Goal: Information Seeking & Learning: Learn about a topic

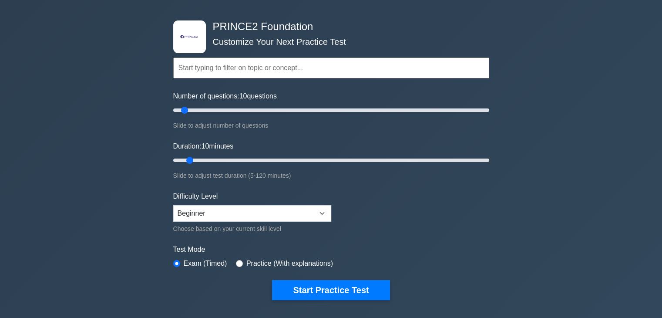
scroll to position [44, 0]
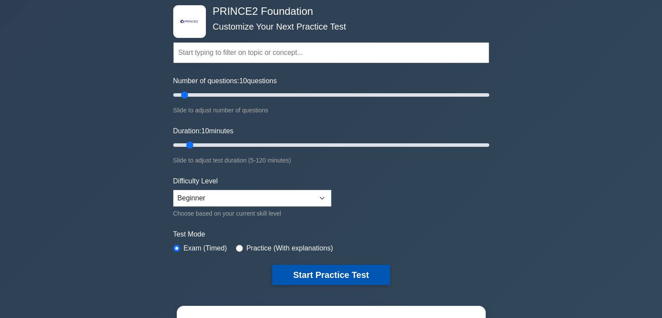
click at [305, 269] on button "Start Practice Test" at bounding box center [331, 275] width 118 height 20
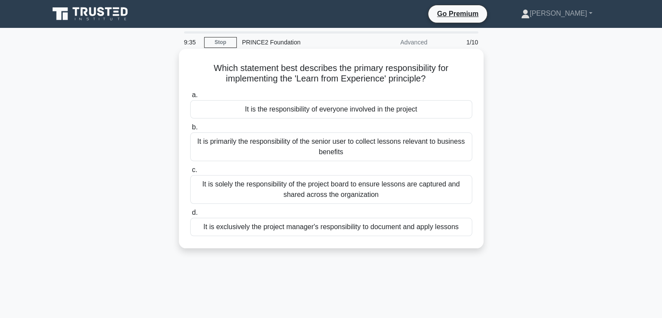
click at [414, 106] on div "It is the responsibility of everyone involved in the project" at bounding box center [331, 109] width 282 height 18
click at [190, 98] on input "a. It is the responsibility of everyone involved in the project" at bounding box center [190, 95] width 0 height 6
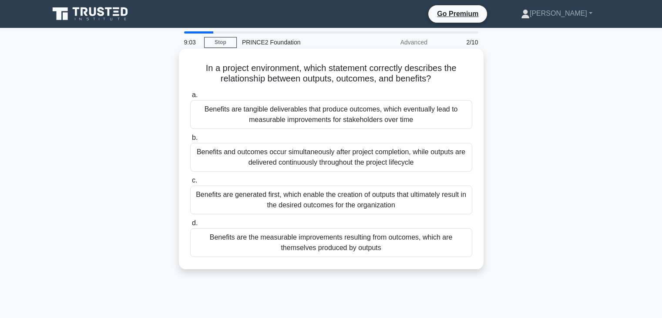
click at [393, 249] on div "Benefits are the measurable improvements resulting from outcomes, which are the…" at bounding box center [331, 242] width 282 height 29
click at [190, 226] on input "d. Benefits are the measurable improvements resulting from outcomes, which are …" at bounding box center [190, 223] width 0 height 6
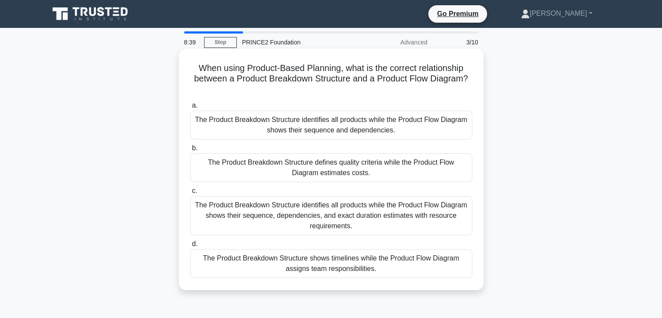
click at [386, 216] on div "The Product Breakdown Structure identifies all products while the Product Flow …" at bounding box center [331, 215] width 282 height 39
click at [190, 194] on input "c. The Product Breakdown Structure identifies all products while the Product Fl…" at bounding box center [190, 191] width 0 height 6
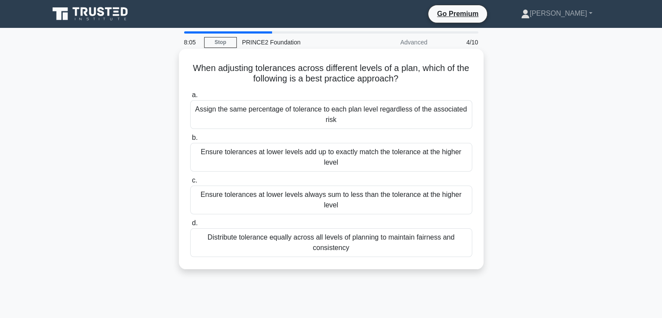
click at [376, 236] on div "Distribute tolerance equally across all levels of planning to maintain fairness…" at bounding box center [331, 242] width 282 height 29
click at [190, 226] on input "d. Distribute tolerance equally across all levels of planning to maintain fairn…" at bounding box center [190, 223] width 0 height 6
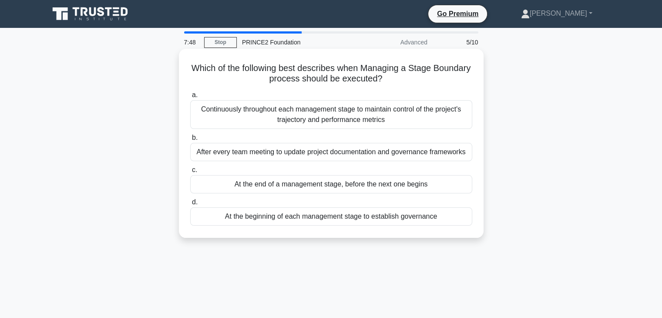
click at [387, 185] on div "At the end of a management stage, before the next one begins" at bounding box center [331, 184] width 282 height 18
click at [190, 173] on input "c. At the end of a management stage, before the next one begins" at bounding box center [190, 170] width 0 height 6
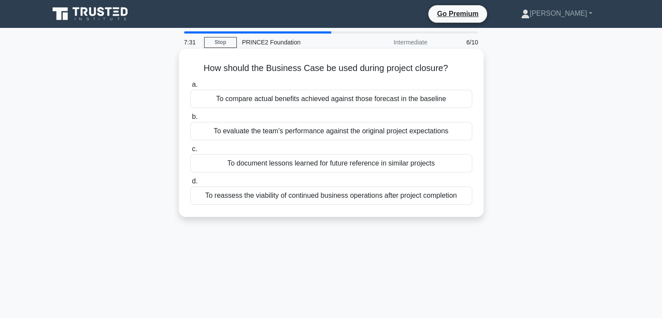
click at [279, 100] on div "To compare actual benefits achieved against those forecast in the baseline" at bounding box center [331, 99] width 282 height 18
click at [190, 87] on input "a. To compare actual benefits achieved against those forecast in the baseline" at bounding box center [190, 85] width 0 height 6
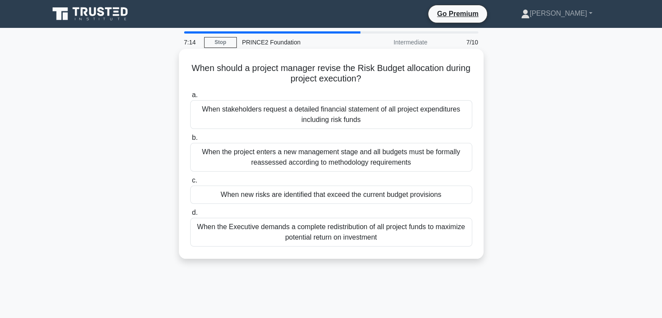
click at [291, 195] on div "When new risks are identified that exceed the current budget provisions" at bounding box center [331, 194] width 282 height 18
click at [190, 183] on input "c. When new risks are identified that exceed the current budget provisions" at bounding box center [190, 181] width 0 height 6
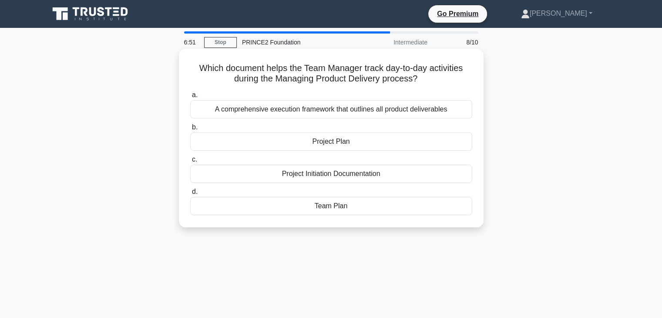
click at [362, 141] on div "Project Plan" at bounding box center [331, 141] width 282 height 18
click at [190, 130] on input "b. Project Plan" at bounding box center [190, 127] width 0 height 6
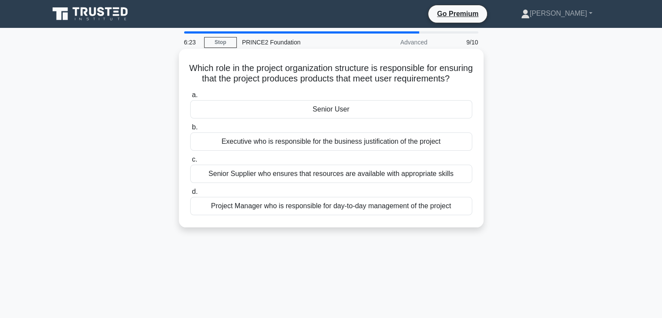
click at [315, 151] on div "Executive who is responsible for the business justification of the project" at bounding box center [331, 141] width 282 height 18
click at [190, 130] on input "b. Executive who is responsible for the business justification of the project" at bounding box center [190, 127] width 0 height 6
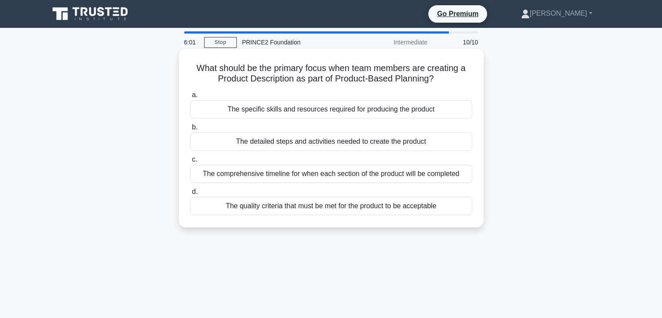
click at [362, 203] on div "The quality criteria that must be met for the product to be acceptable" at bounding box center [331, 206] width 282 height 18
click at [190, 195] on input "d. The quality criteria that must be met for the product to be acceptable" at bounding box center [190, 192] width 0 height 6
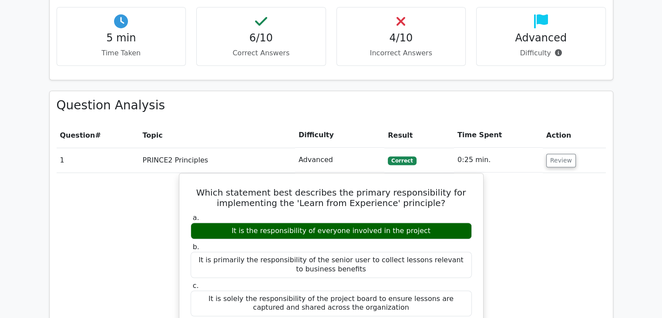
scroll to position [609, 0]
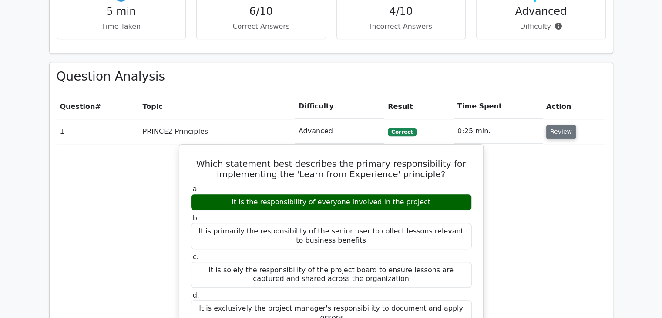
click at [555, 125] on button "Review" at bounding box center [561, 131] width 30 height 13
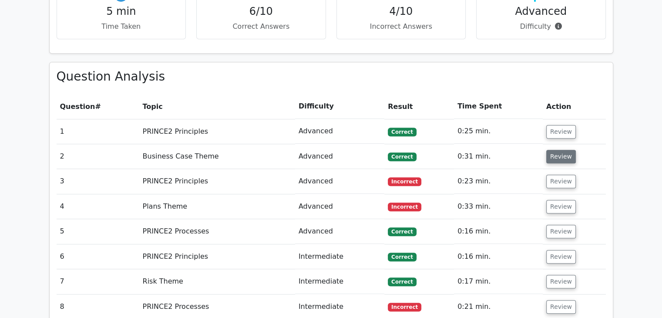
click at [552, 150] on button "Review" at bounding box center [561, 156] width 30 height 13
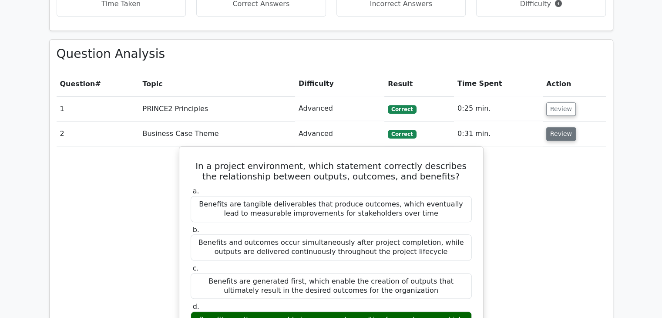
scroll to position [653, 0]
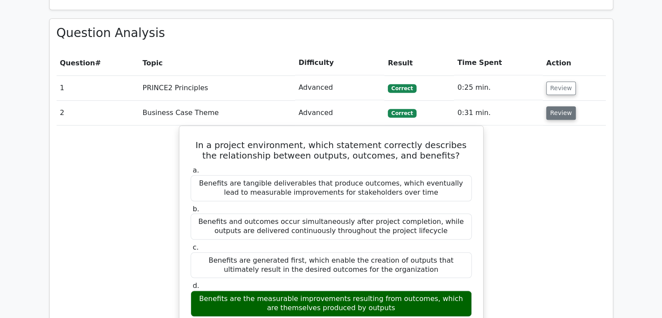
click at [557, 106] on button "Review" at bounding box center [561, 112] width 30 height 13
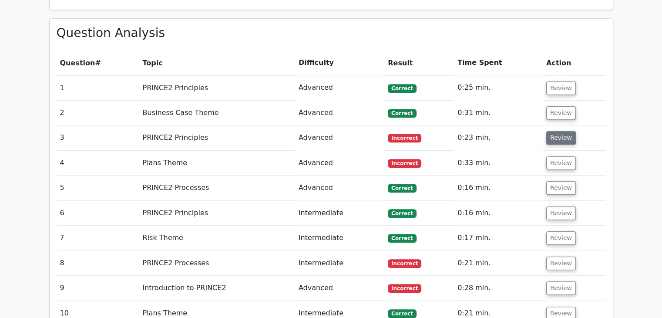
click at [565, 131] on button "Review" at bounding box center [561, 137] width 30 height 13
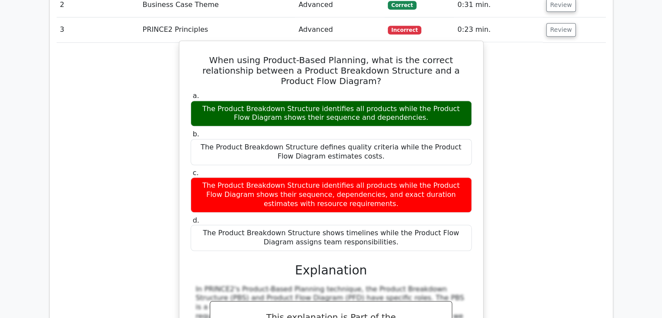
scroll to position [740, 0]
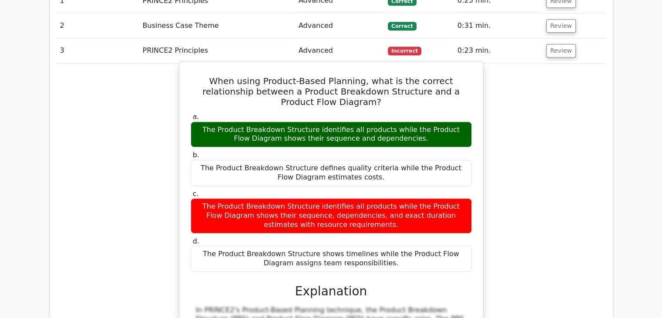
click at [319, 284] on h3 "Explanation" at bounding box center [331, 291] width 271 height 15
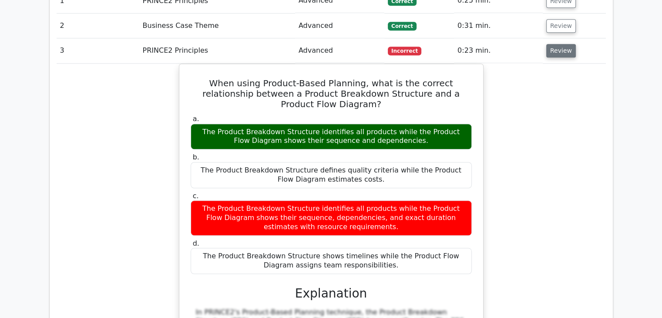
click at [554, 44] on button "Review" at bounding box center [561, 50] width 30 height 13
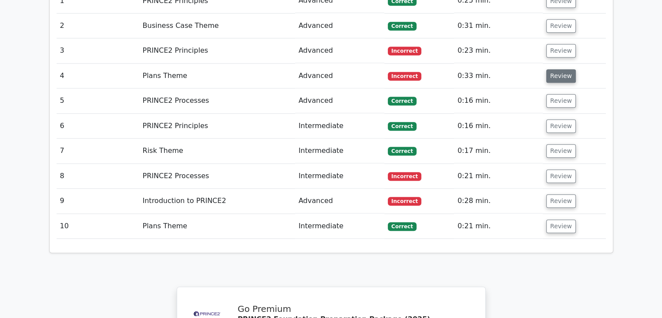
click at [555, 69] on button "Review" at bounding box center [561, 75] width 30 height 13
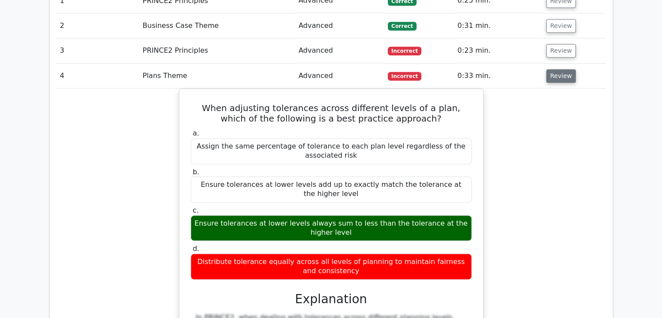
click at [555, 69] on button "Review" at bounding box center [561, 75] width 30 height 13
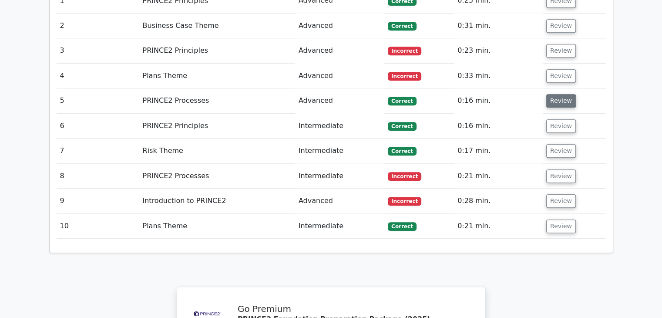
click at [551, 94] on button "Review" at bounding box center [561, 100] width 30 height 13
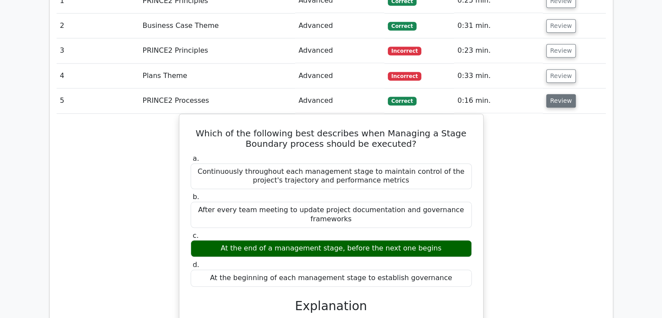
click at [551, 94] on button "Review" at bounding box center [561, 100] width 30 height 13
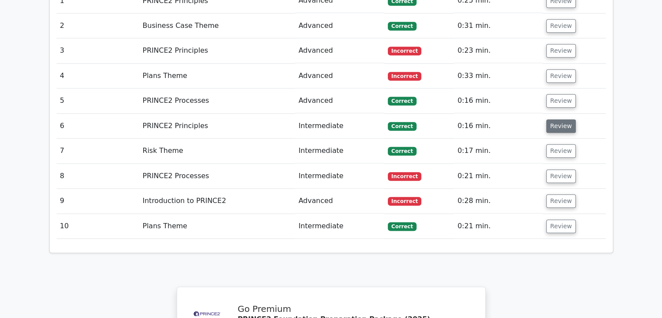
click at [555, 119] on button "Review" at bounding box center [561, 125] width 30 height 13
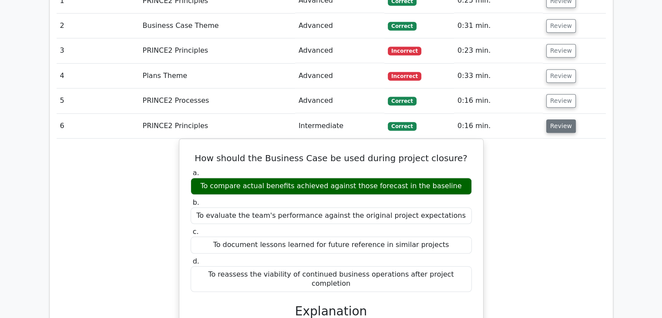
click at [555, 119] on button "Review" at bounding box center [561, 125] width 30 height 13
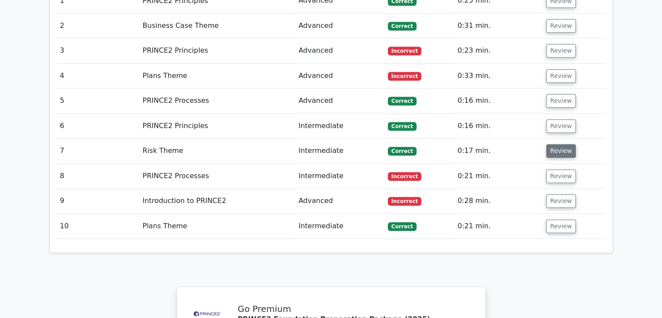
click at [559, 144] on button "Review" at bounding box center [561, 150] width 30 height 13
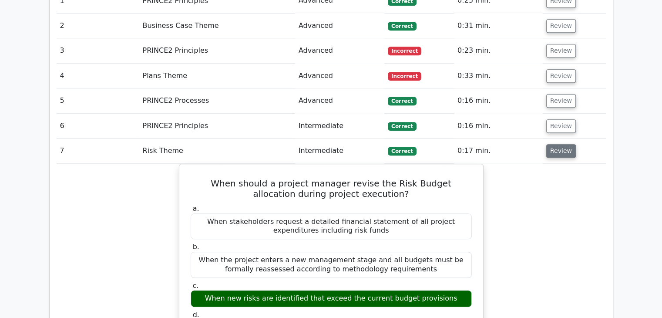
click at [559, 144] on button "Review" at bounding box center [561, 150] width 30 height 13
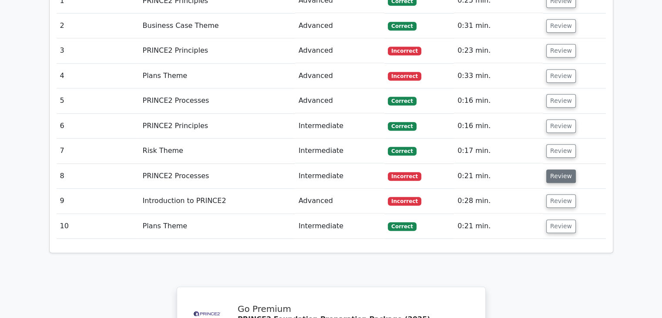
click at [559, 169] on button "Review" at bounding box center [561, 175] width 30 height 13
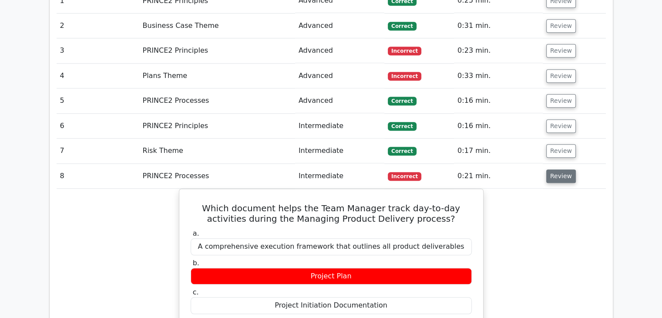
click at [557, 169] on button "Review" at bounding box center [561, 175] width 30 height 13
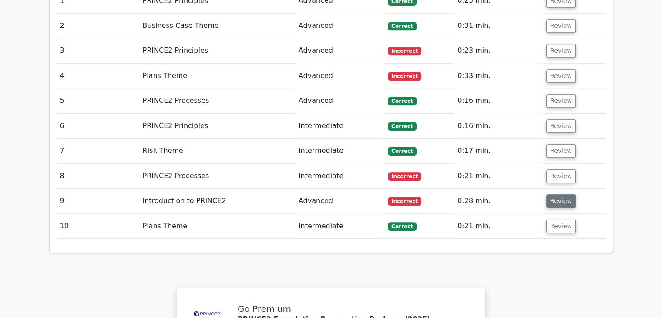
click at [565, 194] on button "Review" at bounding box center [561, 200] width 30 height 13
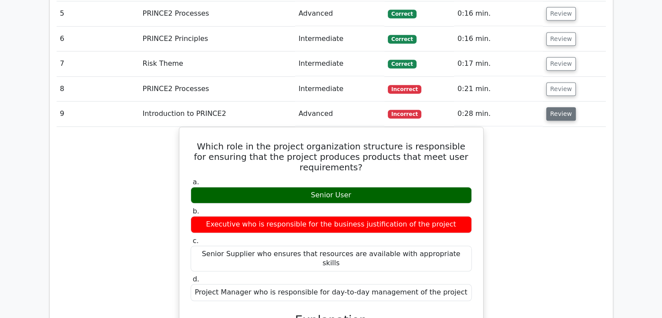
scroll to position [784, 0]
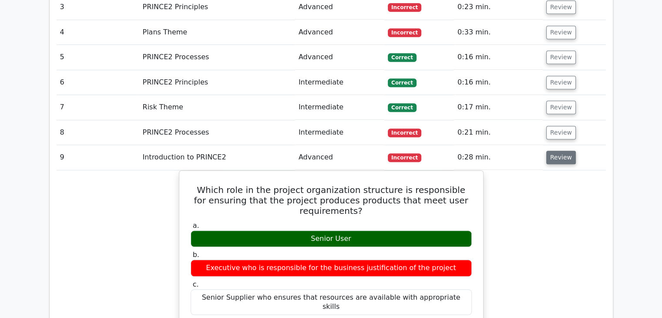
click at [562, 151] on button "Review" at bounding box center [561, 157] width 30 height 13
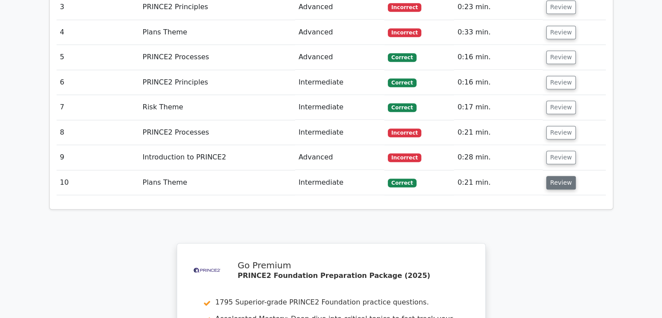
click at [562, 176] on button "Review" at bounding box center [561, 182] width 30 height 13
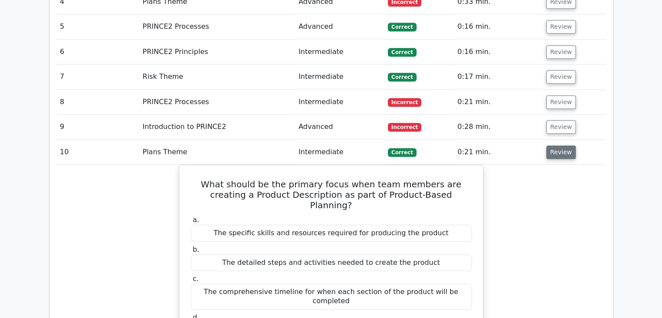
scroll to position [827, 0]
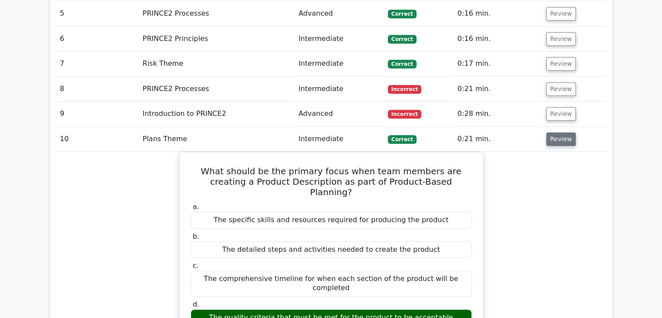
click at [559, 132] on button "Review" at bounding box center [561, 138] width 30 height 13
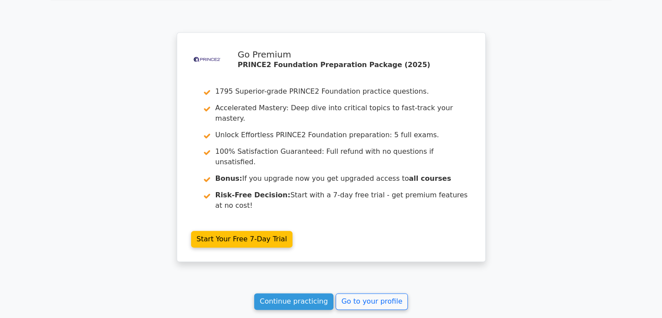
scroll to position [1045, 0]
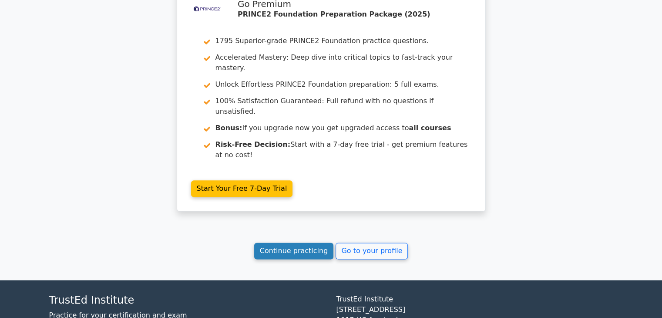
click at [283, 242] on link "Continue practicing" at bounding box center [294, 250] width 80 height 17
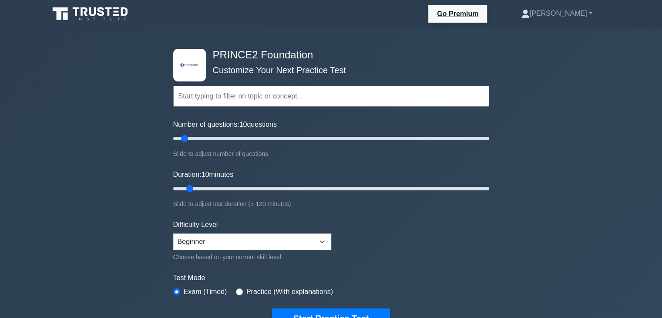
click at [218, 202] on div "Slide to adjust test duration (5-120 minutes)" at bounding box center [331, 204] width 316 height 10
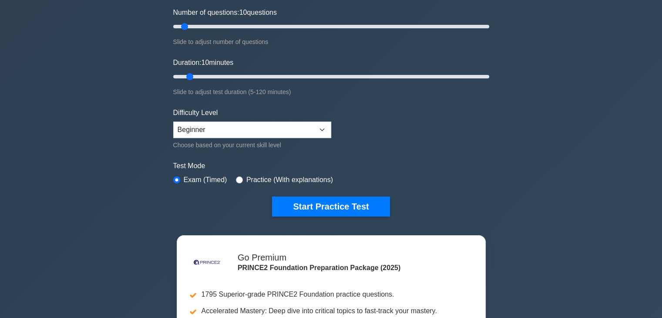
scroll to position [131, 0]
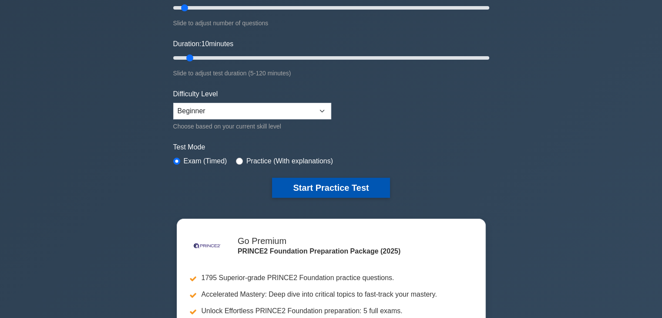
click at [312, 186] on button "Start Practice Test" at bounding box center [331, 188] width 118 height 20
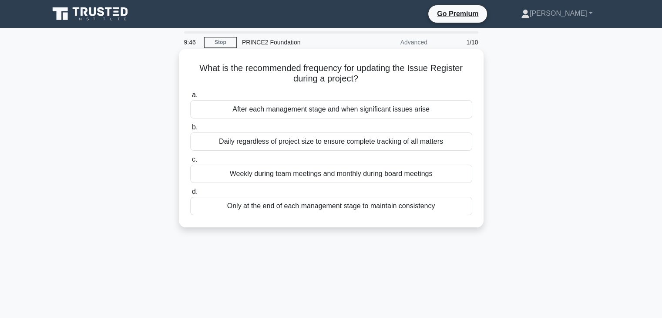
click at [341, 111] on div "After each management stage and when significant issues arise" at bounding box center [331, 109] width 282 height 18
click at [190, 98] on input "a. After each management stage and when significant issues arise" at bounding box center [190, 95] width 0 height 6
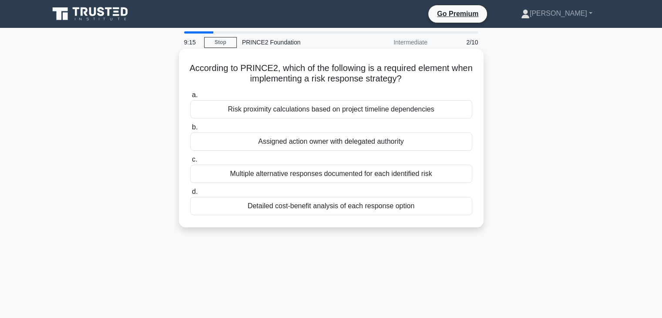
click at [331, 112] on div "Risk proximity calculations based on project timeline dependencies" at bounding box center [331, 109] width 282 height 18
click at [190, 98] on input "a. Risk proximity calculations based on project timeline dependencies" at bounding box center [190, 95] width 0 height 6
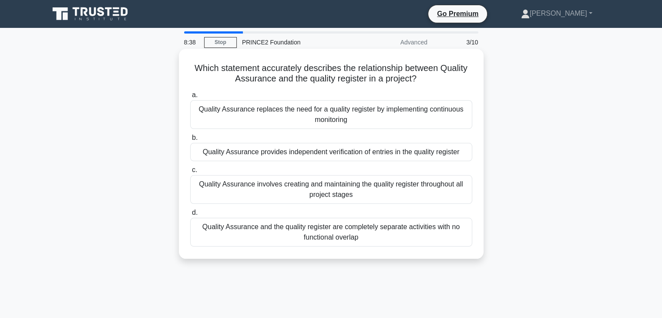
click at [291, 192] on div "Quality Assurance involves creating and maintaining the quality register throug…" at bounding box center [331, 189] width 282 height 29
click at [190, 173] on input "c. Quality Assurance involves creating and maintaining the quality register thr…" at bounding box center [190, 170] width 0 height 6
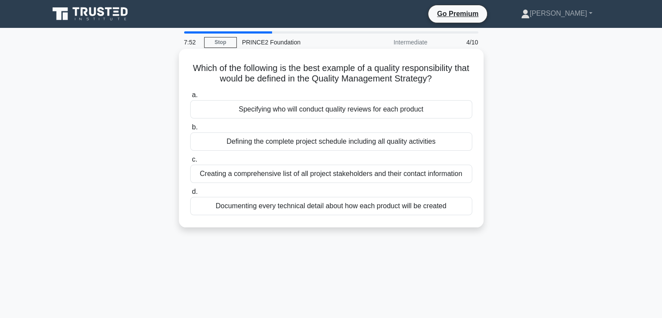
click at [302, 143] on div "Defining the complete project schedule including all quality activities" at bounding box center [331, 141] width 282 height 18
click at [190, 130] on input "b. Defining the complete project schedule including all quality activities" at bounding box center [190, 127] width 0 height 6
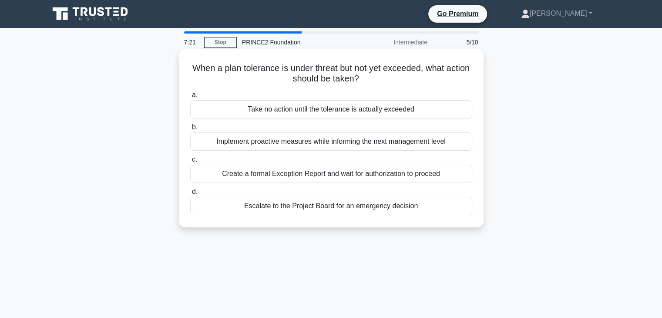
click at [299, 176] on div "Create a formal Exception Report and wait for authorization to proceed" at bounding box center [331, 174] width 282 height 18
click at [190, 162] on input "c. Create a formal Exception Report and wait for authorization to proceed" at bounding box center [190, 160] width 0 height 6
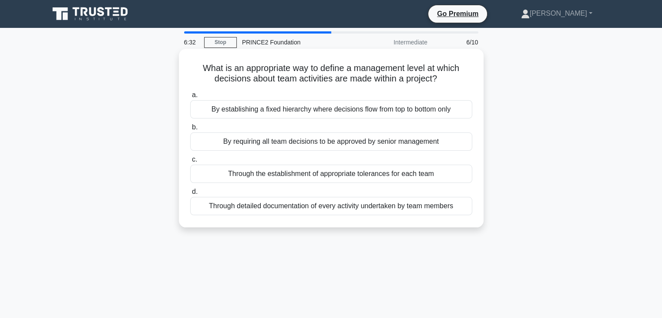
click at [352, 209] on div "Through detailed documentation of every activity undertaken by team members" at bounding box center [331, 206] width 282 height 18
click at [190, 195] on input "d. Through detailed documentation of every activity undertaken by team members" at bounding box center [190, 192] width 0 height 6
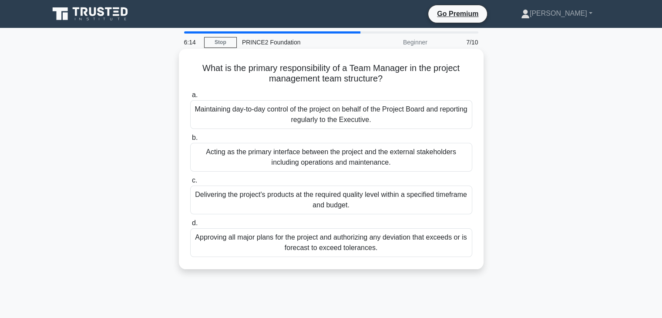
click at [385, 202] on div "Delivering the project's products at the required quality level within a specif…" at bounding box center [331, 199] width 282 height 29
click at [190, 183] on input "c. Delivering the project's products at the required quality level within a spe…" at bounding box center [190, 181] width 0 height 6
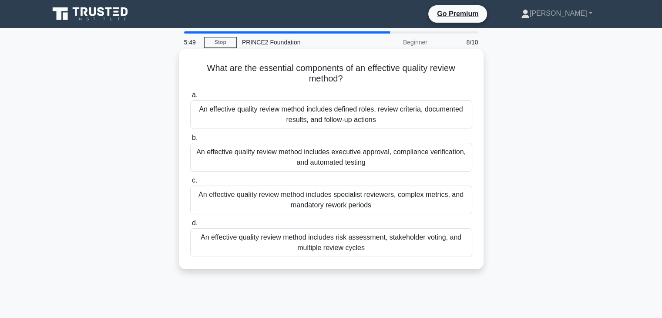
click at [396, 118] on div "An effective quality review method includes defined roles, review criteria, doc…" at bounding box center [331, 114] width 282 height 29
click at [190, 98] on input "a. An effective quality review method includes defined roles, review criteria, …" at bounding box center [190, 95] width 0 height 6
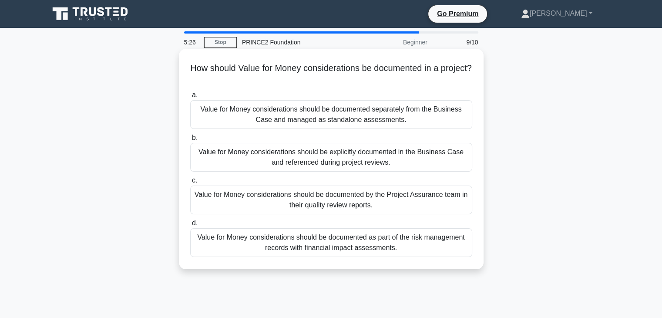
click at [425, 161] on div "Value for Money considerations should be explicitly documented in the Business …" at bounding box center [331, 157] width 282 height 29
click at [190, 141] on input "b. Value for Money considerations should be explicitly documented in the Busine…" at bounding box center [190, 138] width 0 height 6
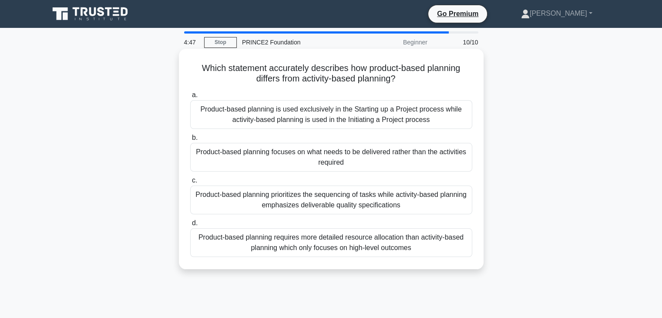
click at [422, 206] on div "Product-based planning prioritizes the sequencing of tasks while activity-based…" at bounding box center [331, 199] width 282 height 29
click at [190, 183] on input "c. Product-based planning prioritizes the sequencing of tasks while activity-ba…" at bounding box center [190, 181] width 0 height 6
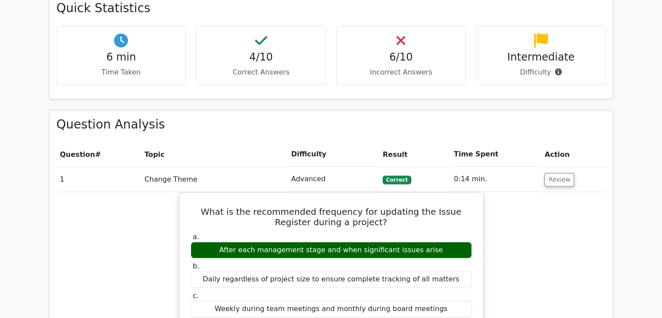
scroll to position [609, 0]
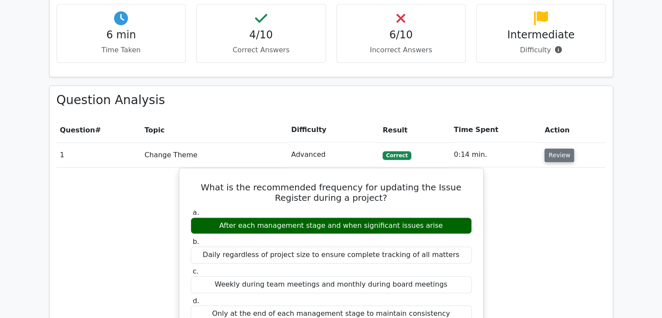
click at [561, 148] on button "Review" at bounding box center [560, 154] width 30 height 13
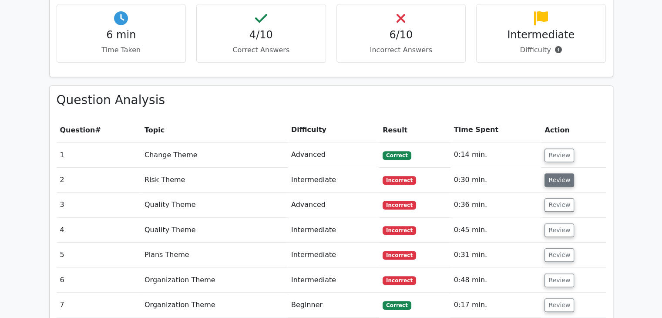
click at [559, 173] on button "Review" at bounding box center [560, 179] width 30 height 13
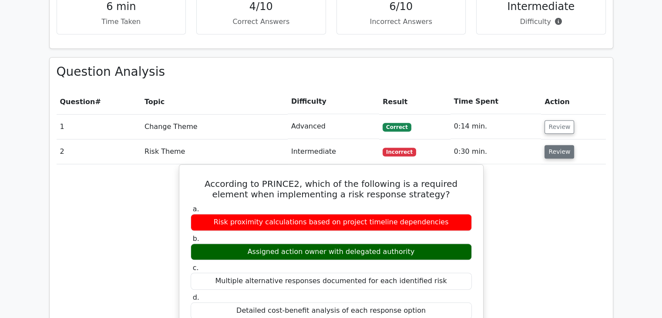
scroll to position [653, 0]
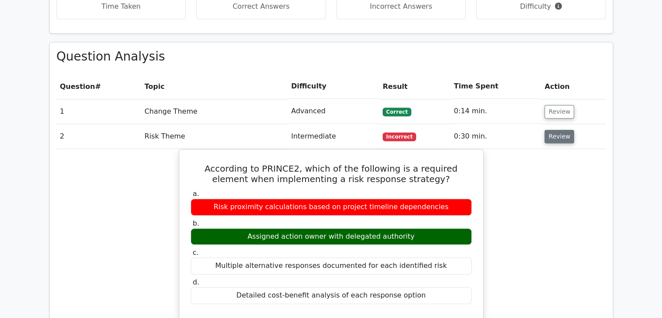
click at [552, 130] on button "Review" at bounding box center [560, 136] width 30 height 13
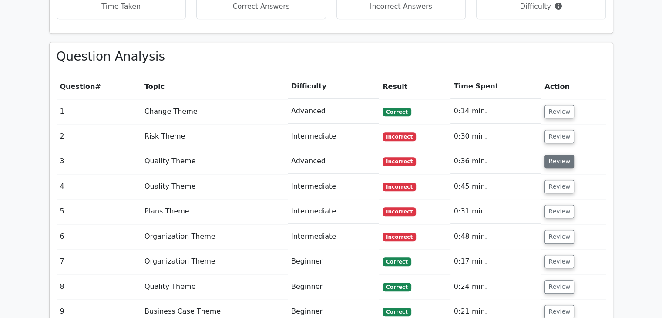
click at [552, 155] on button "Review" at bounding box center [560, 161] width 30 height 13
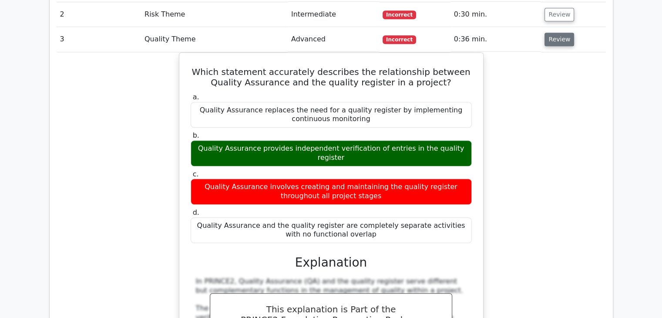
scroll to position [740, 0]
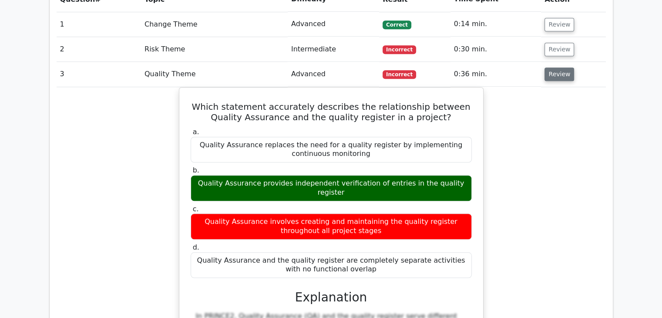
click at [554, 67] on button "Review" at bounding box center [560, 73] width 30 height 13
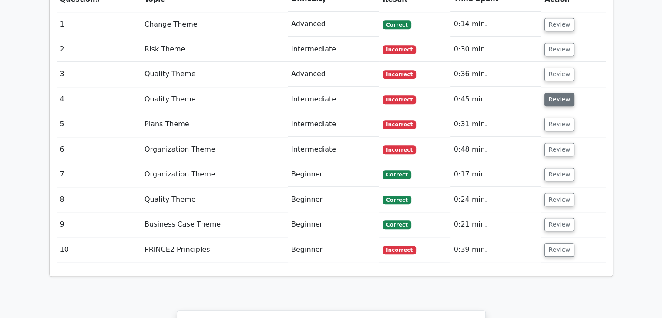
click at [556, 93] on button "Review" at bounding box center [560, 99] width 30 height 13
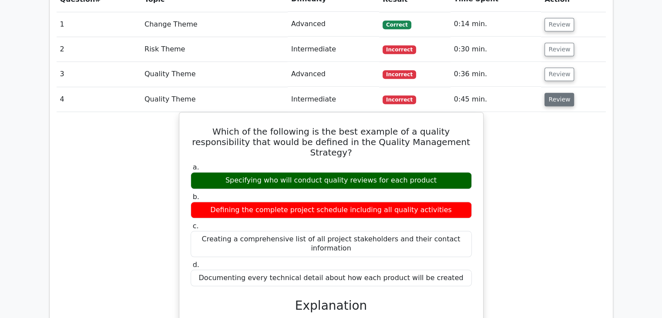
click at [556, 93] on button "Review" at bounding box center [560, 99] width 30 height 13
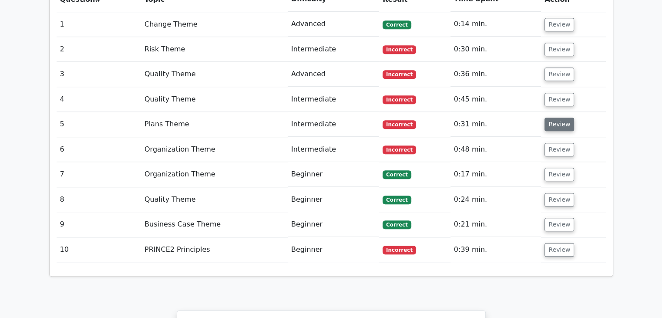
click at [557, 118] on button "Review" at bounding box center [560, 124] width 30 height 13
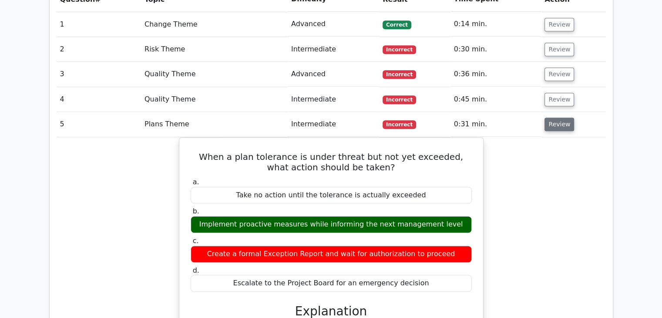
click at [557, 118] on button "Review" at bounding box center [560, 124] width 30 height 13
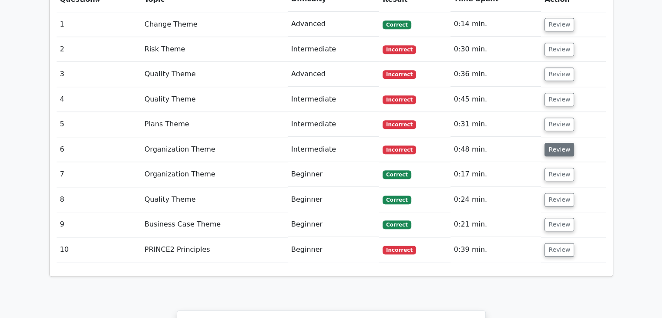
click at [557, 143] on button "Review" at bounding box center [560, 149] width 30 height 13
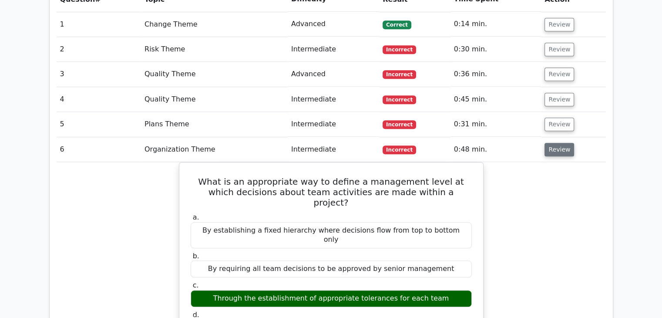
click at [557, 143] on button "Review" at bounding box center [560, 149] width 30 height 13
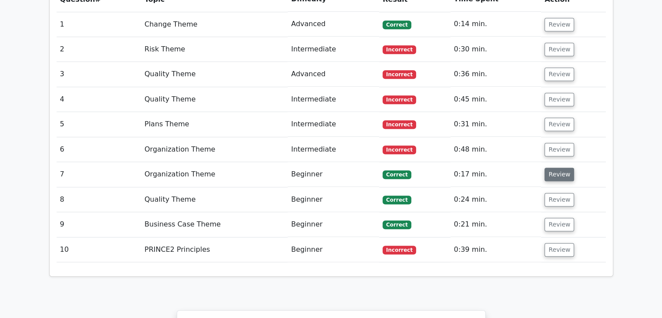
click at [559, 168] on button "Review" at bounding box center [560, 174] width 30 height 13
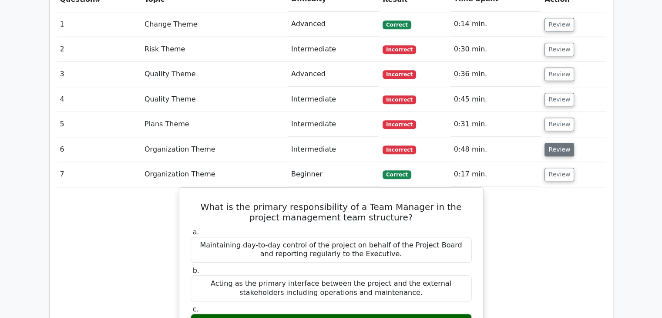
click at [562, 143] on button "Review" at bounding box center [560, 149] width 30 height 13
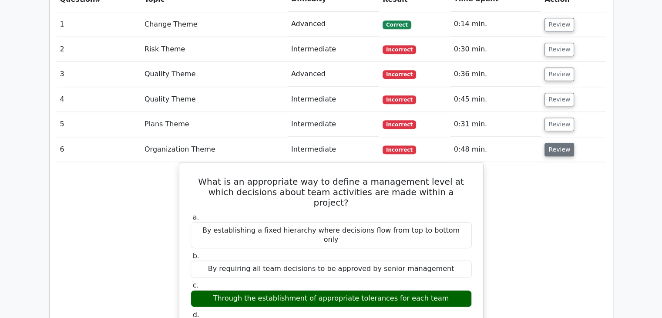
click at [556, 143] on button "Review" at bounding box center [560, 149] width 30 height 13
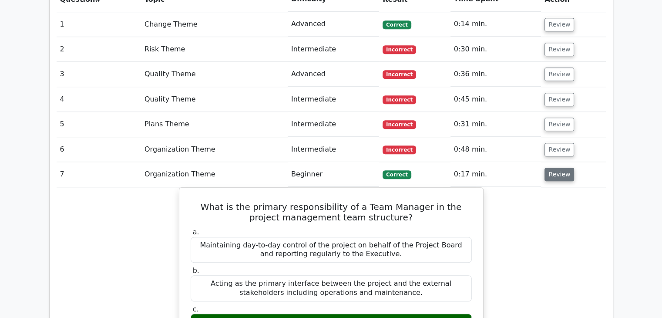
click at [552, 168] on button "Review" at bounding box center [560, 174] width 30 height 13
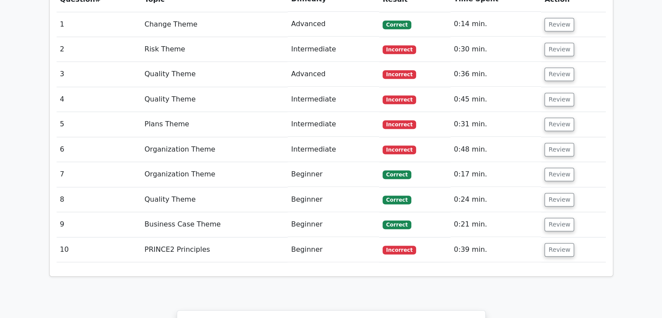
click at [556, 187] on td "Review" at bounding box center [573, 199] width 64 height 25
click at [557, 193] on button "Review" at bounding box center [560, 199] width 30 height 13
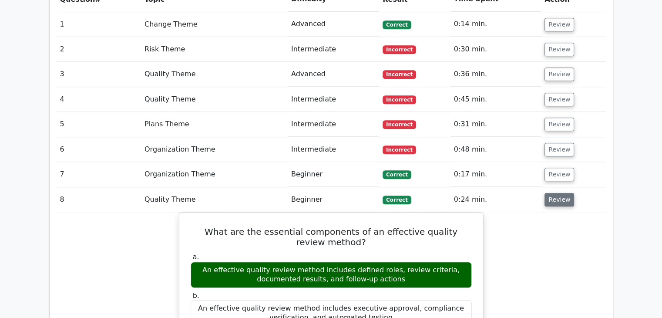
scroll to position [784, 0]
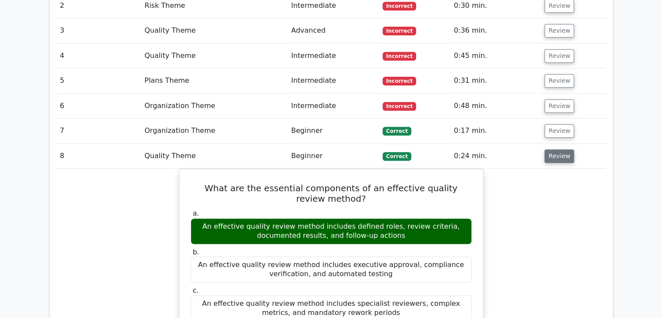
click at [552, 149] on button "Review" at bounding box center [560, 155] width 30 height 13
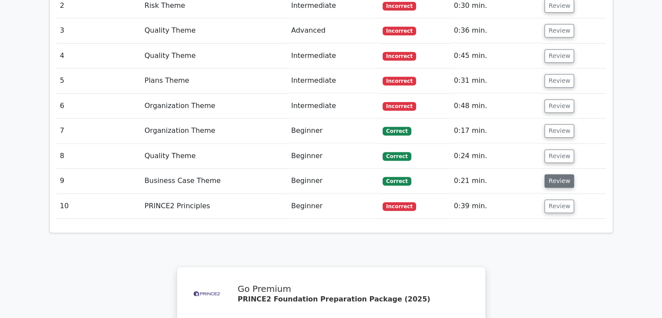
click at [554, 174] on button "Review" at bounding box center [560, 180] width 30 height 13
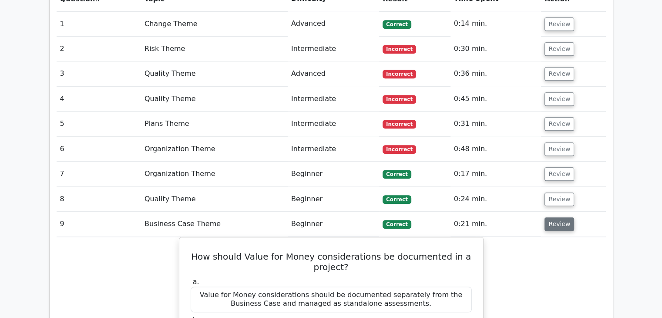
scroll to position [740, 0]
click at [554, 218] on button "Review" at bounding box center [560, 224] width 30 height 13
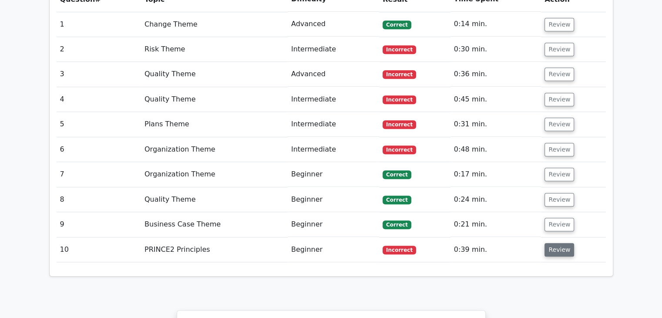
click at [552, 243] on button "Review" at bounding box center [560, 249] width 30 height 13
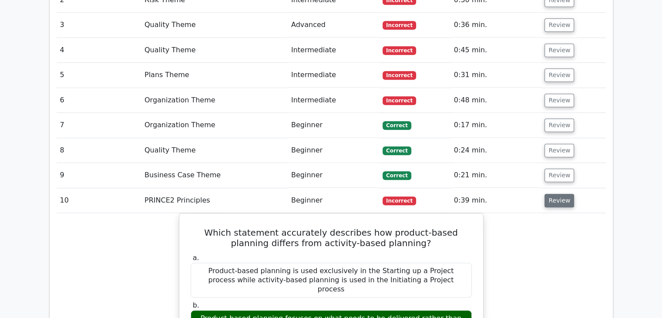
scroll to position [871, 0]
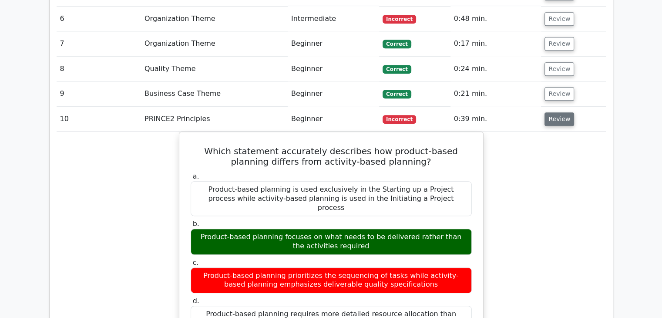
click at [561, 112] on button "Review" at bounding box center [560, 118] width 30 height 13
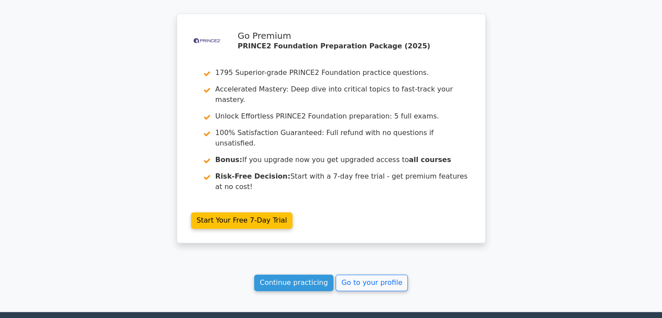
scroll to position [1068, 0]
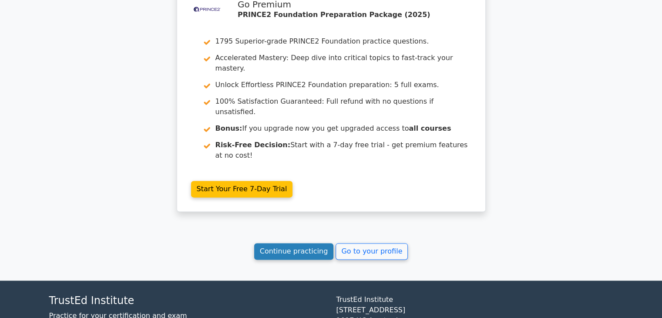
click at [270, 243] on link "Continue practicing" at bounding box center [294, 251] width 80 height 17
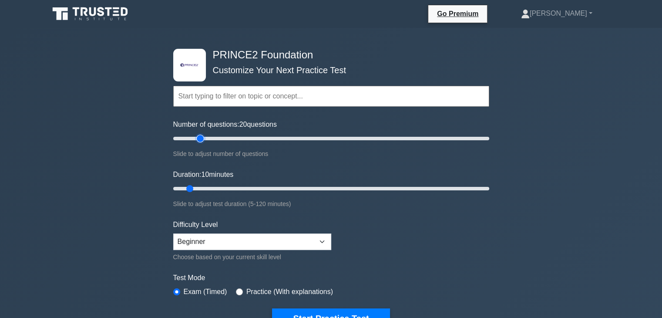
type input "20"
click at [197, 138] on input "Number of questions: 20 questions" at bounding box center [331, 138] width 316 height 10
click at [205, 188] on input "Duration: 10 minutes" at bounding box center [331, 188] width 316 height 10
click at [209, 188] on input "Duration: 15 minutes" at bounding box center [331, 188] width 316 height 10
type input "20"
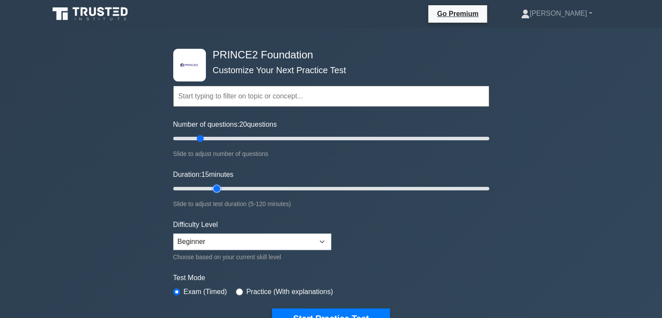
click at [212, 188] on input "Duration: 15 minutes" at bounding box center [331, 188] width 316 height 10
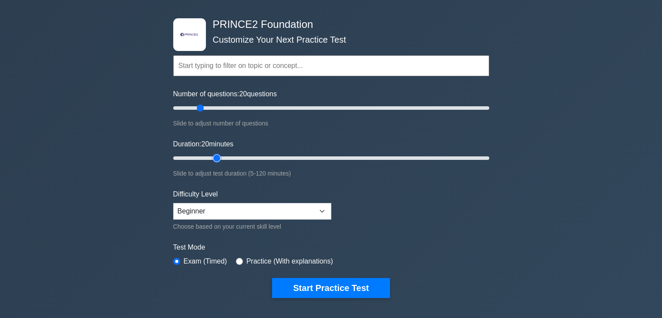
scroll to position [44, 0]
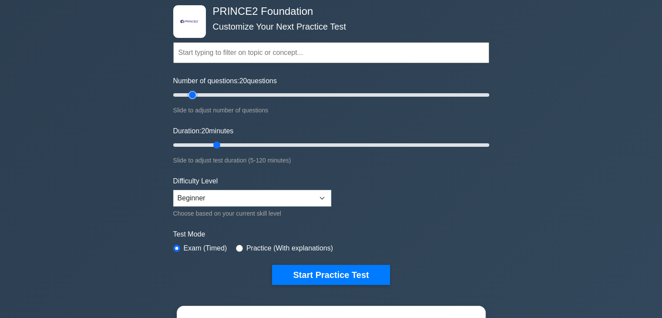
click at [192, 94] on input "Number of questions: 20 questions" at bounding box center [331, 95] width 316 height 10
type input "10"
click at [185, 94] on input "Number of questions: 10 questions" at bounding box center [331, 95] width 316 height 10
click at [197, 144] on input "Duration: 20 minutes" at bounding box center [331, 145] width 316 height 10
type input "10"
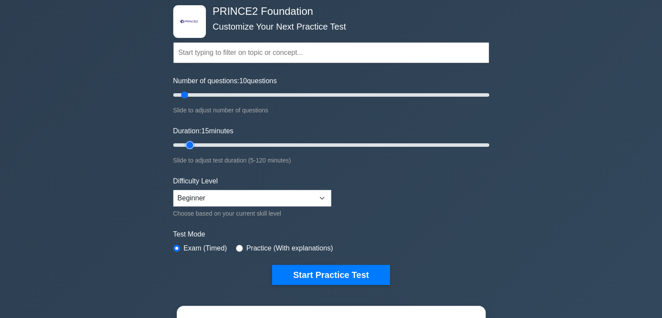
click at [191, 143] on input "Duration: 15 minutes" at bounding box center [331, 145] width 316 height 10
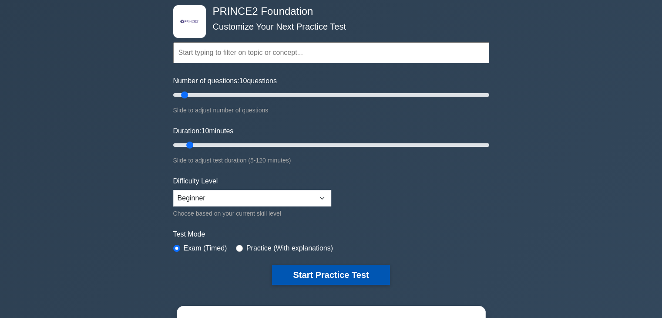
click at [303, 268] on button "Start Practice Test" at bounding box center [331, 275] width 118 height 20
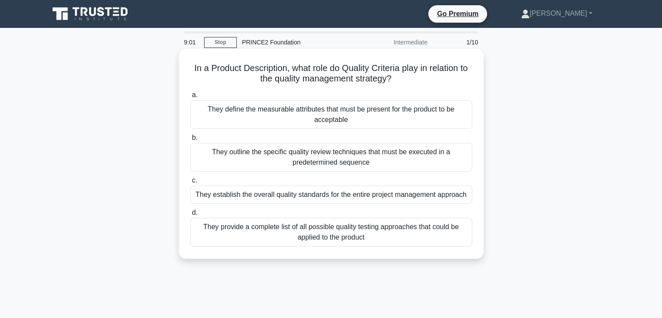
click at [267, 119] on div "They define the measurable attributes that must be present for the product to b…" at bounding box center [331, 114] width 282 height 29
click at [190, 98] on input "a. They define the measurable attributes that must be present for the product t…" at bounding box center [190, 95] width 0 height 6
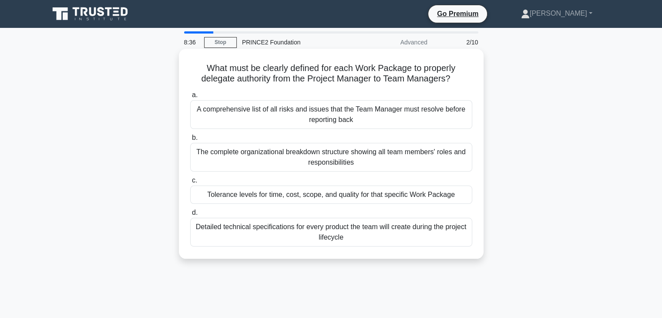
click at [361, 198] on div "Tolerance levels for time, cost, scope, and quality for that specific Work Pack…" at bounding box center [331, 194] width 282 height 18
click at [190, 183] on input "c. Tolerance levels for time, cost, scope, and quality for that specific Work P…" at bounding box center [190, 181] width 0 height 6
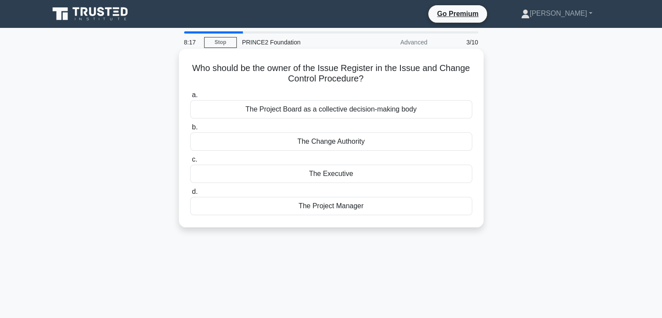
click at [278, 144] on div "The Change Authority" at bounding box center [331, 141] width 282 height 18
click at [190, 130] on input "b. The Change Authority" at bounding box center [190, 127] width 0 height 6
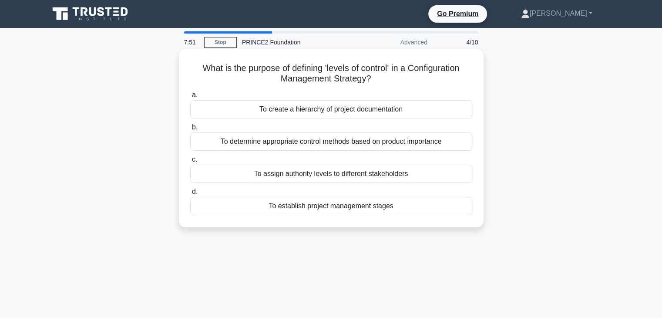
click at [301, 141] on div "To determine appropriate control methods based on product importance" at bounding box center [331, 141] width 282 height 18
click at [190, 130] on input "b. To determine appropriate control methods based on product importance" at bounding box center [190, 127] width 0 height 6
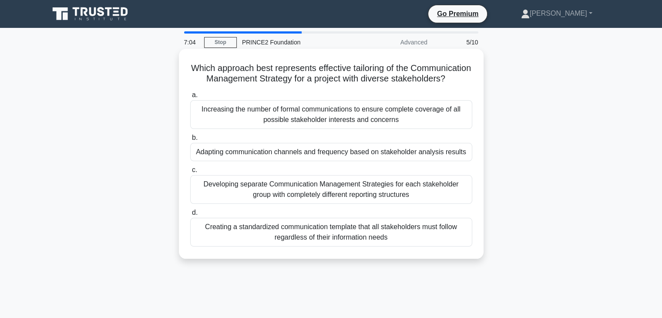
click at [412, 129] on div "Increasing the number of formal communications to ensure complete coverage of a…" at bounding box center [331, 114] width 282 height 29
click at [190, 98] on input "a. Increasing the number of formal communications to ensure complete coverage o…" at bounding box center [190, 95] width 0 height 6
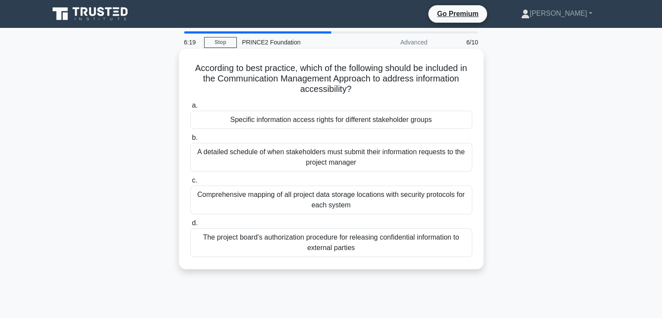
click at [296, 248] on div "The project board's authorization procedure for releasing confidential informat…" at bounding box center [331, 242] width 282 height 29
click at [190, 226] on input "d. The project board's authorization procedure for releasing confidential infor…" at bounding box center [190, 223] width 0 height 6
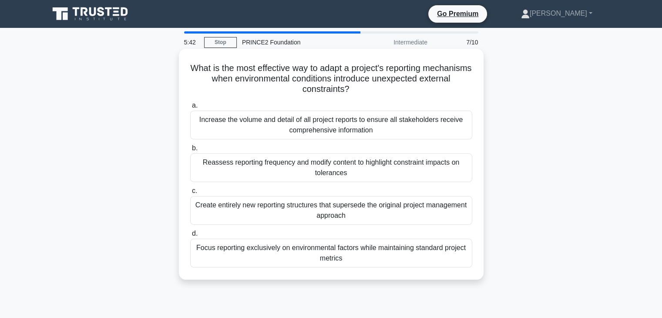
click at [251, 130] on div "Increase the volume and detail of all project reports to ensure all stakeholder…" at bounding box center [331, 125] width 282 height 29
click at [190, 108] on input "a. Increase the volume and detail of all project reports to ensure all stakehol…" at bounding box center [190, 106] width 0 height 6
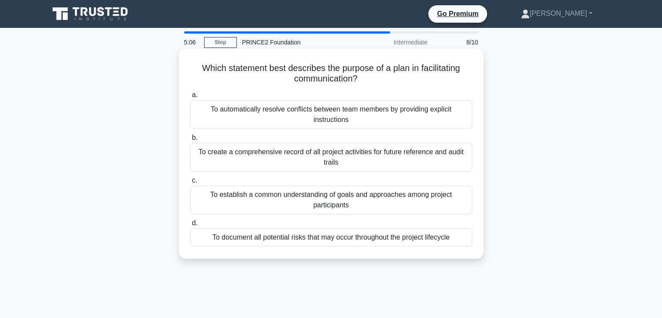
click at [259, 162] on div "To create a comprehensive record of all project activities for future reference…" at bounding box center [331, 157] width 282 height 29
click at [190, 141] on input "b. To create a comprehensive record of all project activities for future refere…" at bounding box center [190, 138] width 0 height 6
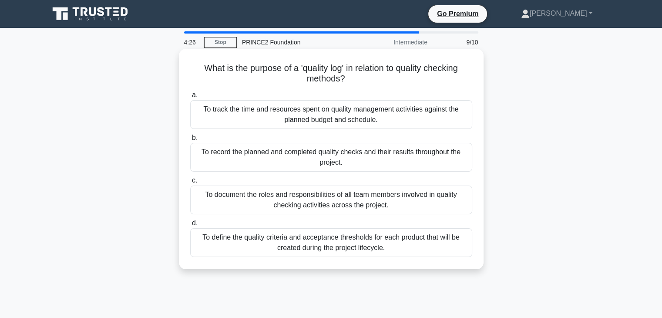
click at [266, 119] on div "To track the time and resources spent on quality management activities against …" at bounding box center [331, 114] width 282 height 29
click at [190, 98] on input "a. To track the time and resources spent on quality management activities again…" at bounding box center [190, 95] width 0 height 6
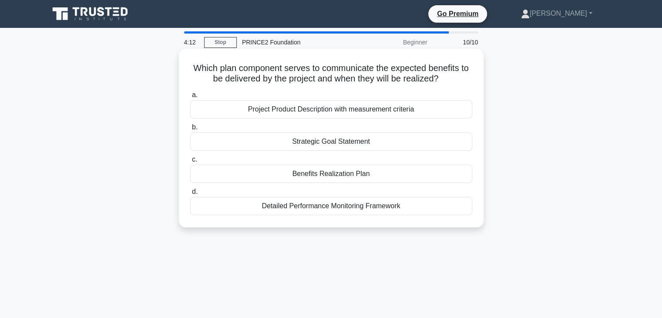
click at [407, 173] on div "Benefits Realization Plan" at bounding box center [331, 174] width 282 height 18
click at [190, 162] on input "c. Benefits Realization Plan" at bounding box center [190, 160] width 0 height 6
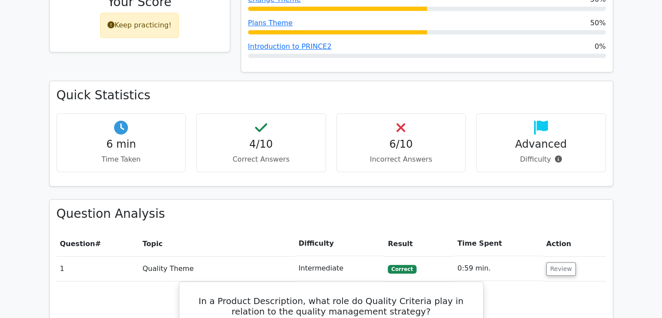
scroll to position [522, 0]
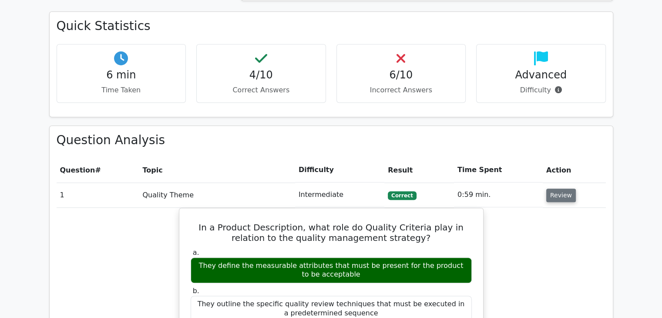
click at [552, 188] on button "Review" at bounding box center [561, 194] width 30 height 13
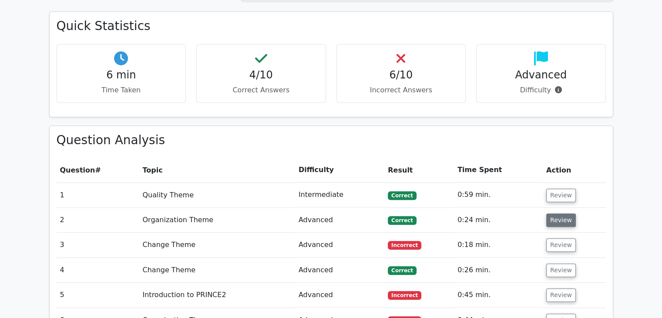
click at [555, 213] on button "Review" at bounding box center [561, 219] width 30 height 13
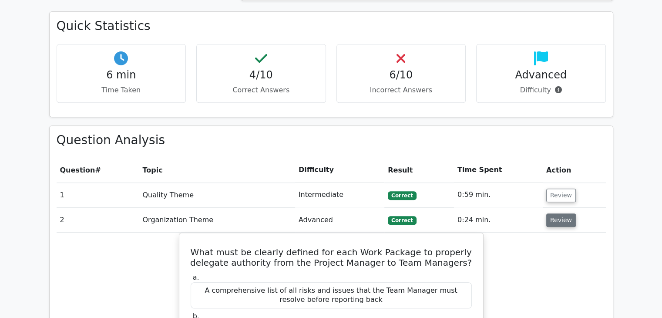
click at [559, 213] on button "Review" at bounding box center [561, 219] width 30 height 13
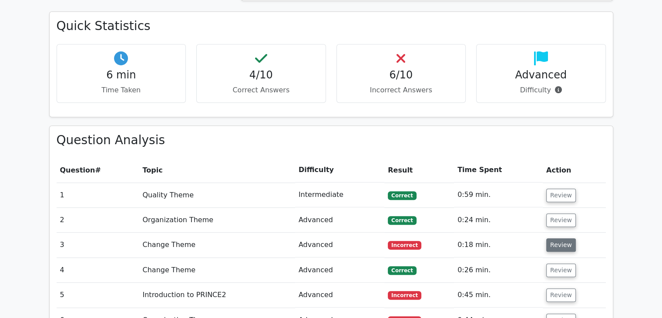
click at [555, 238] on button "Review" at bounding box center [561, 244] width 30 height 13
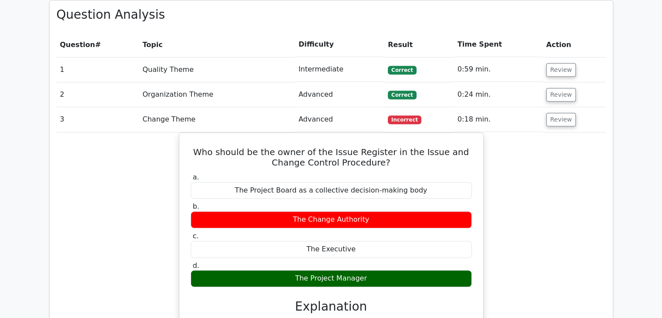
scroll to position [697, 0]
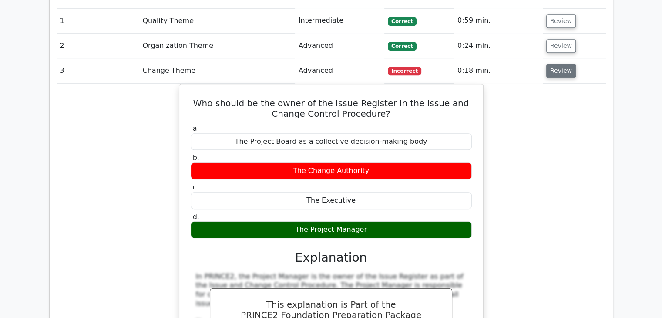
click at [552, 64] on button "Review" at bounding box center [561, 70] width 30 height 13
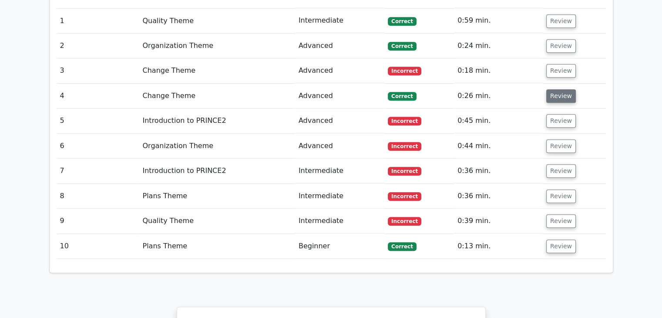
click at [561, 89] on button "Review" at bounding box center [561, 95] width 30 height 13
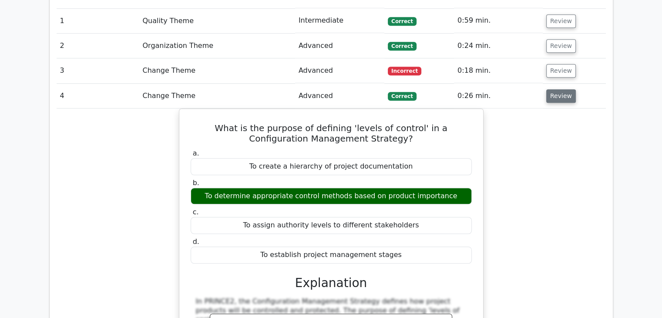
click at [561, 89] on button "Review" at bounding box center [561, 95] width 30 height 13
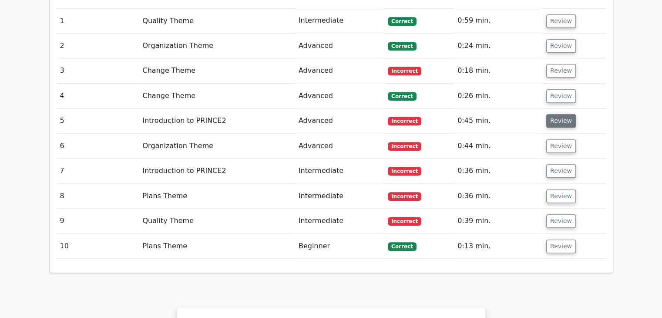
click at [565, 114] on button "Review" at bounding box center [561, 120] width 30 height 13
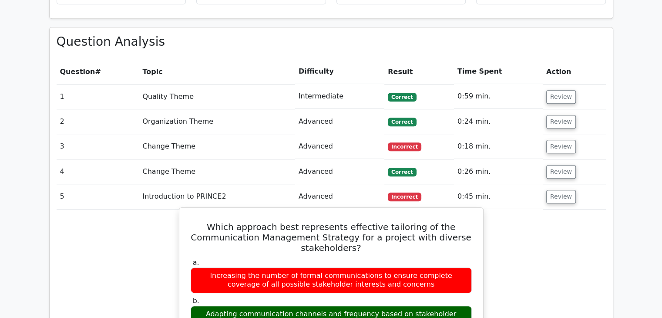
scroll to position [609, 0]
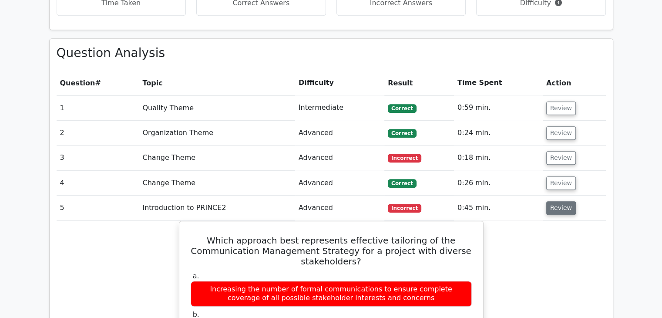
click at [556, 201] on button "Review" at bounding box center [561, 207] width 30 height 13
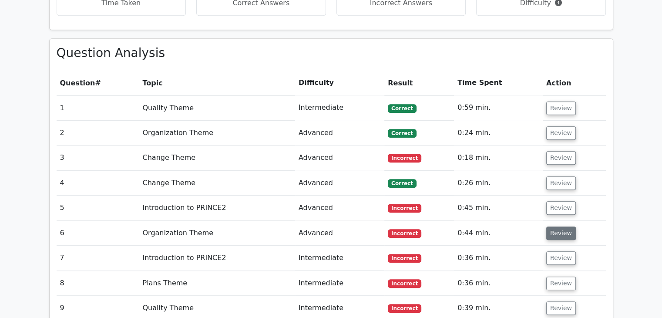
click at [557, 226] on button "Review" at bounding box center [561, 232] width 30 height 13
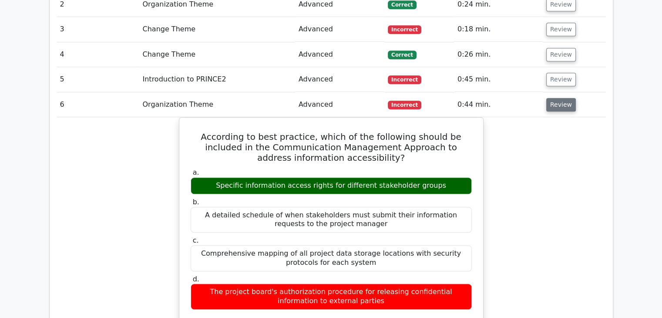
scroll to position [740, 0]
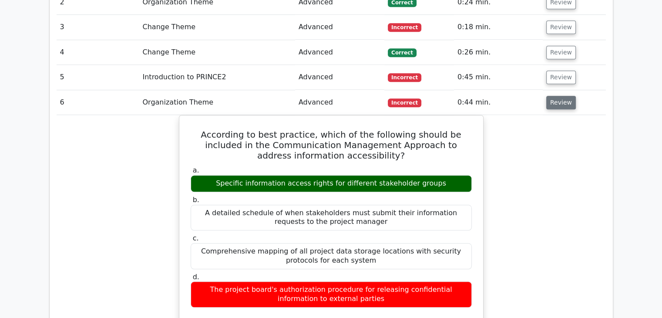
click at [559, 96] on button "Review" at bounding box center [561, 102] width 30 height 13
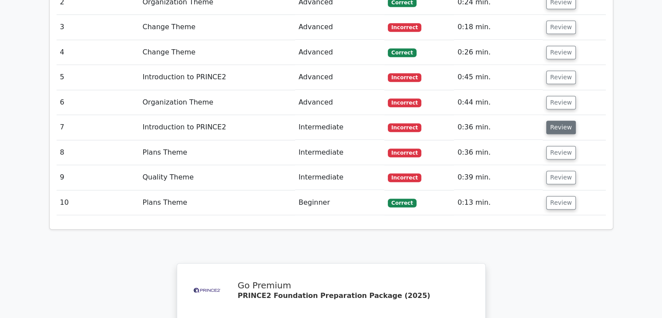
click at [559, 121] on button "Review" at bounding box center [561, 127] width 30 height 13
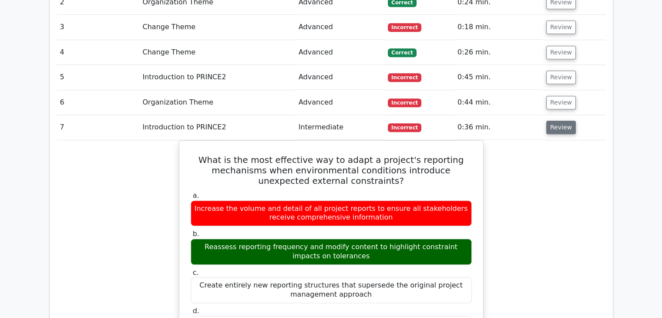
click at [559, 121] on button "Review" at bounding box center [561, 127] width 30 height 13
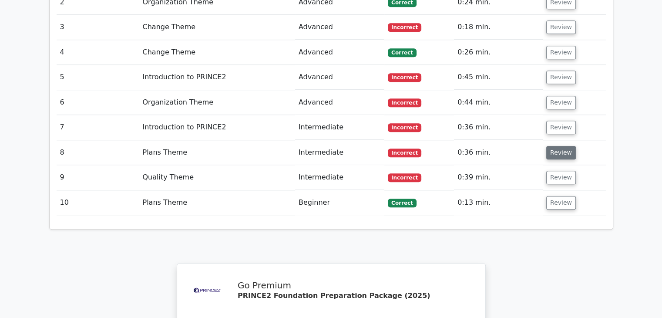
click at [558, 146] on button "Review" at bounding box center [561, 152] width 30 height 13
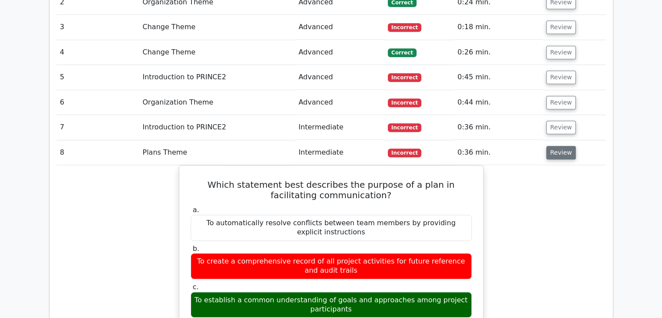
click at [557, 146] on button "Review" at bounding box center [561, 152] width 30 height 13
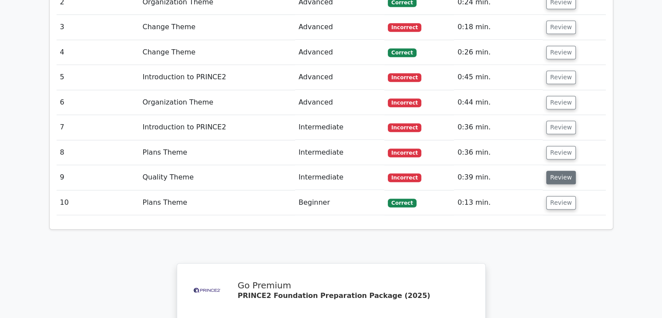
click at [560, 171] on button "Review" at bounding box center [561, 177] width 30 height 13
